Goal: Task Accomplishment & Management: Use online tool/utility

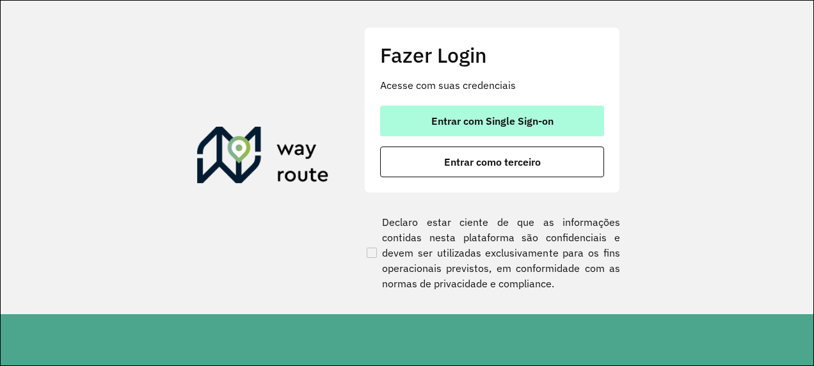
click at [472, 120] on span "Entrar com Single Sign-on" at bounding box center [492, 121] width 122 height 10
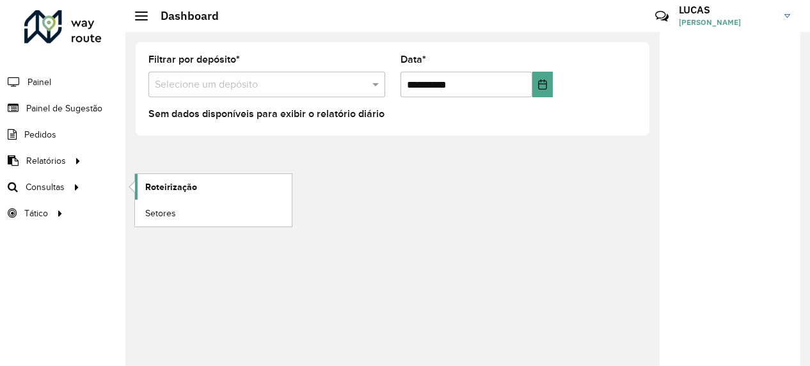
click at [156, 183] on span "Roteirização" at bounding box center [171, 186] width 52 height 13
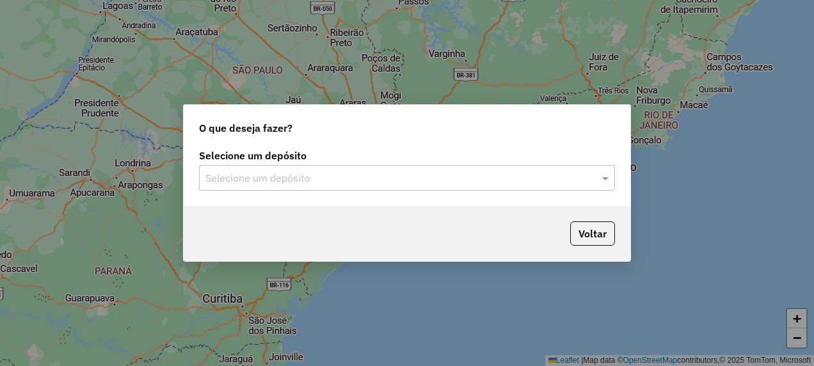
click at [251, 187] on div "Selecione um depósito" at bounding box center [407, 178] width 416 height 26
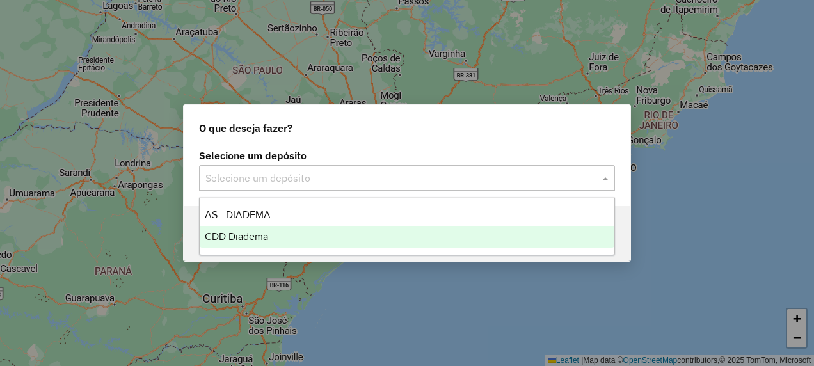
click at [232, 239] on span "CDD Diadema" at bounding box center [236, 236] width 63 height 11
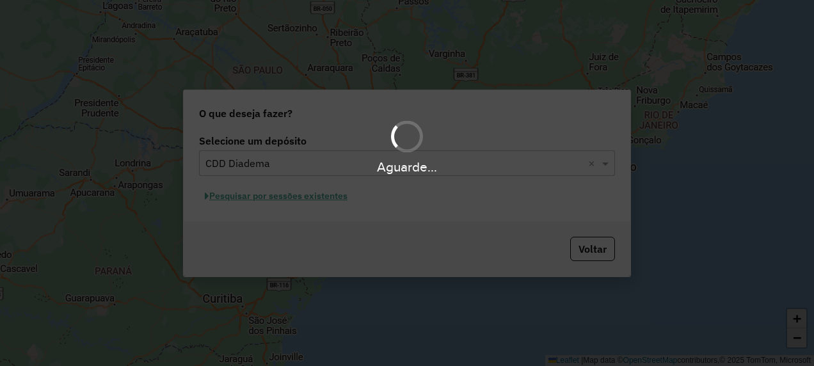
click at [282, 197] on div "Aguarde..." at bounding box center [407, 183] width 814 height 366
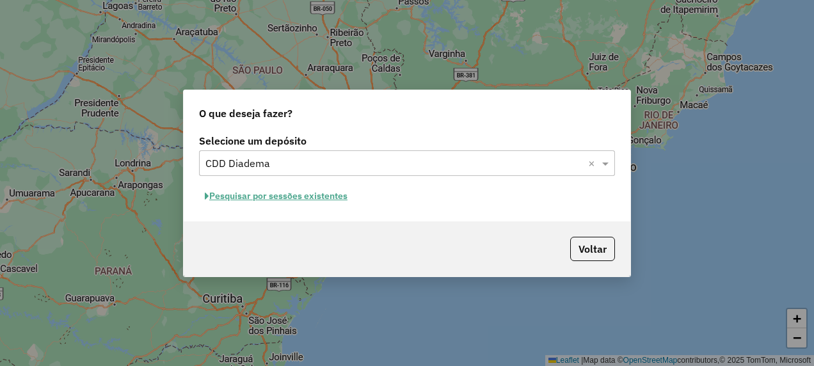
click at [297, 196] on button "Pesquisar por sessões existentes" at bounding box center [276, 196] width 154 height 20
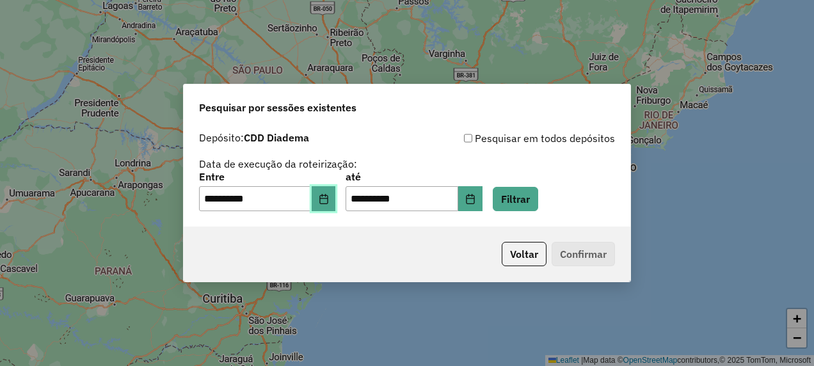
click at [329, 207] on button "Choose Date" at bounding box center [323, 199] width 24 height 26
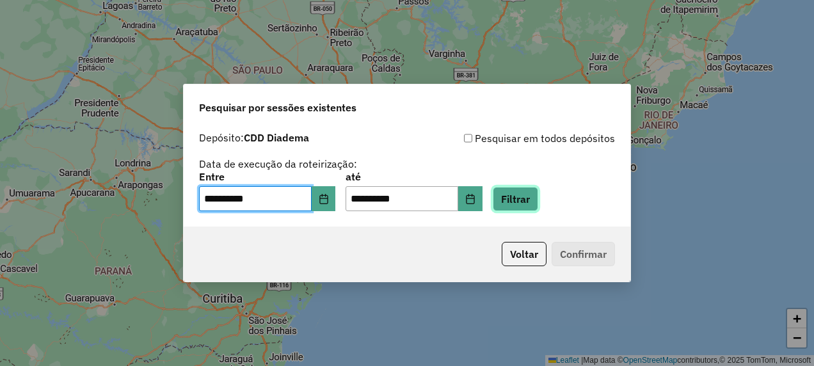
click at [526, 204] on button "Filtrar" at bounding box center [514, 199] width 45 height 24
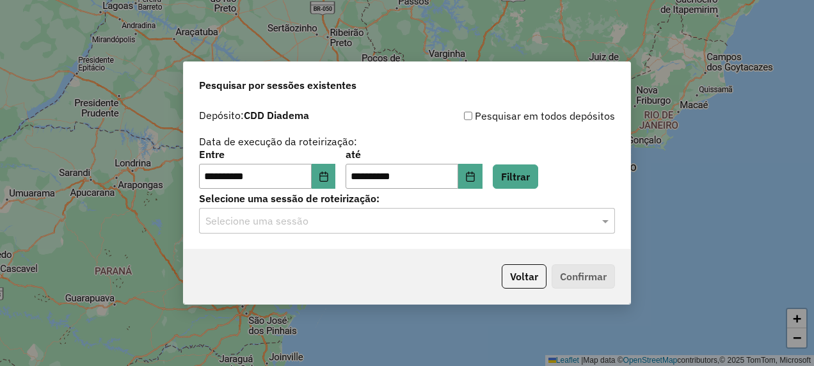
click at [319, 228] on input "text" at bounding box center [393, 221] width 377 height 15
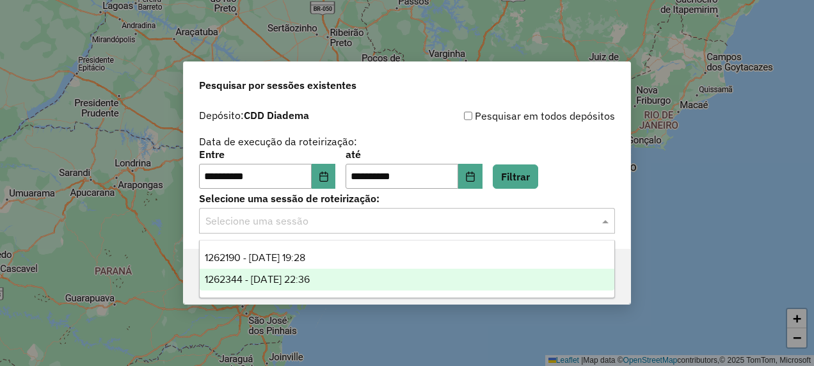
click at [257, 281] on span "1262344 - 09/09/2025 22:36" at bounding box center [257, 279] width 105 height 11
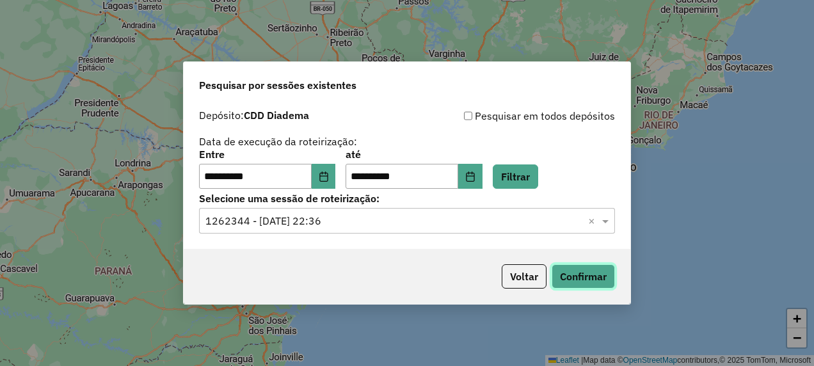
click at [583, 283] on button "Confirmar" at bounding box center [582, 276] width 63 height 24
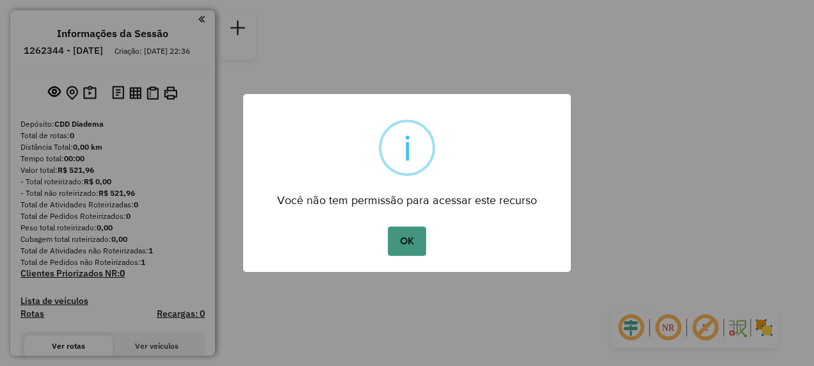
click at [413, 242] on button "OK" at bounding box center [407, 240] width 38 height 29
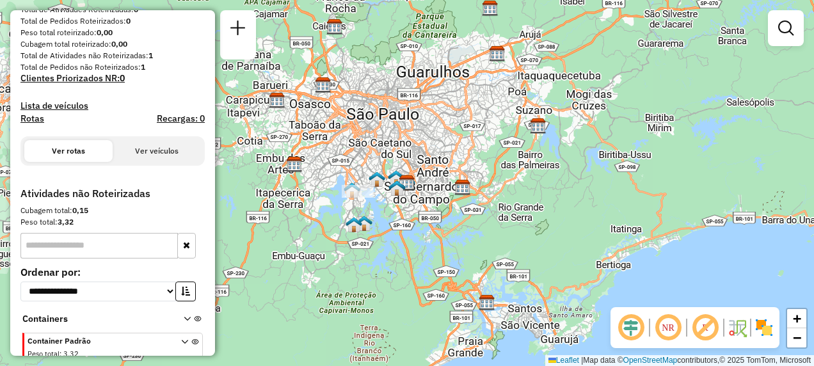
scroll to position [201, 0]
